Goal: Information Seeking & Learning: Learn about a topic

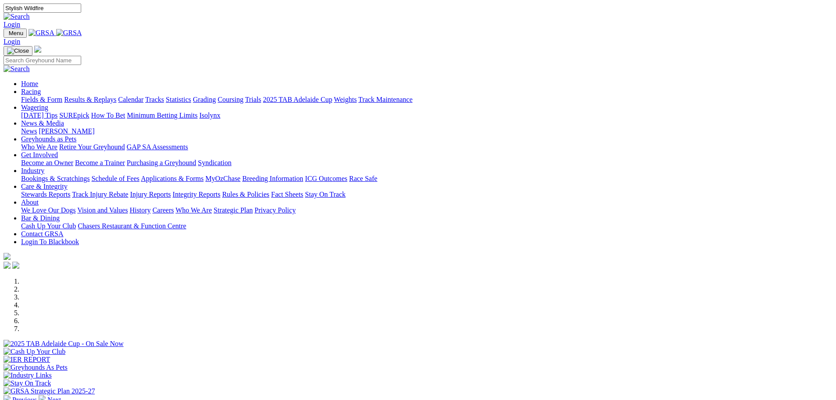
type input "Stylish Wildfire"
click at [30, 13] on img at bounding box center [17, 17] width 26 height 8
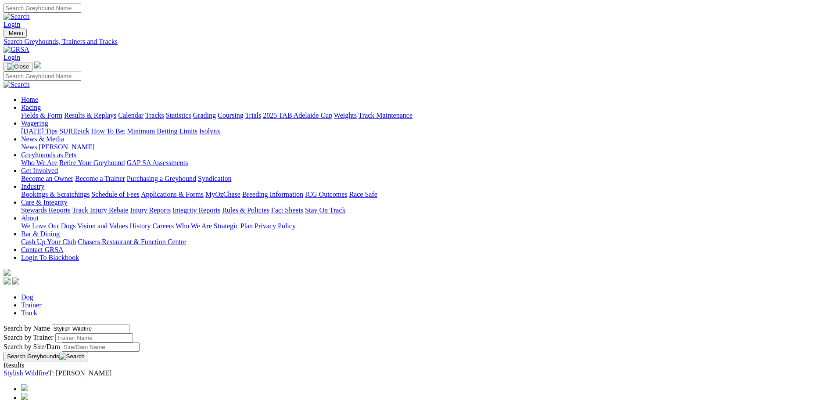
click at [48, 369] on link "Stylish Wildfire" at bounding box center [26, 372] width 45 height 7
click at [62, 111] on link "Fields & Form" at bounding box center [41, 114] width 41 height 7
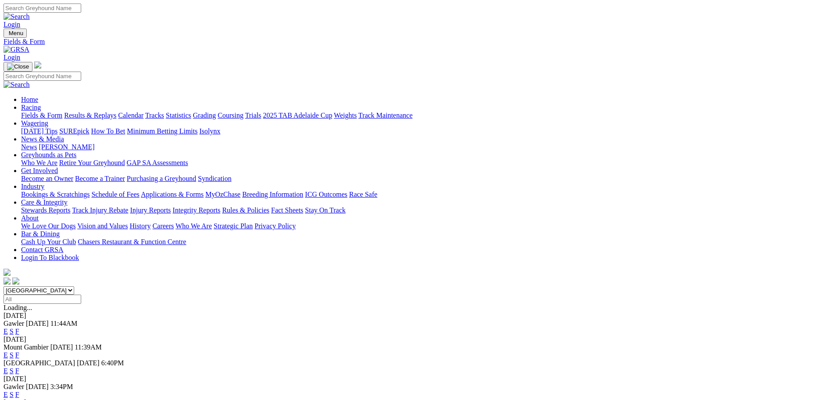
click at [19, 367] on link "F" at bounding box center [17, 370] width 4 height 7
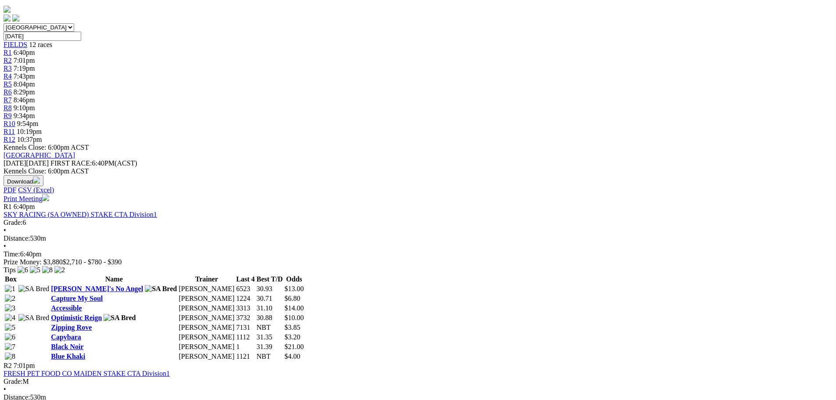
scroll to position [263, 0]
